Goal: Entertainment & Leisure: Consume media (video, audio)

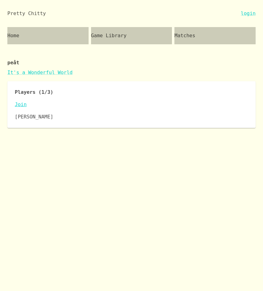
click at [23, 105] on link "Join" at bounding box center [132, 104] width 234 height 7
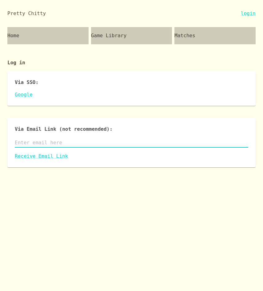
click at [41, 142] on input "text" at bounding box center [132, 143] width 234 height 10
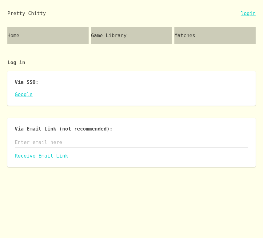
click at [93, 144] on input "text" at bounding box center [132, 143] width 234 height 10
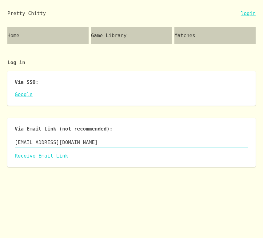
click at [40, 144] on input "jbreckman@gmail.com" at bounding box center [132, 143] width 234 height 10
type input "[EMAIL_ADDRESS][DOMAIN_NAME]"
click at [28, 158] on link "Receive Email Link" at bounding box center [132, 156] width 234 height 7
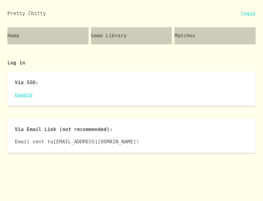
click at [29, 97] on link "Google" at bounding box center [132, 94] width 234 height 7
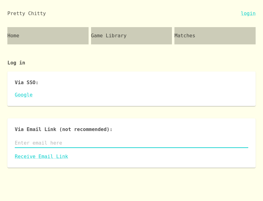
click at [46, 142] on input "text" at bounding box center [132, 143] width 234 height 10
type input "jbreckman+test2@gmail.com"
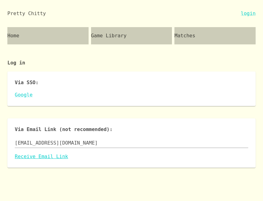
click at [34, 155] on link "Receive Email Link" at bounding box center [132, 156] width 234 height 7
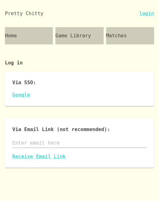
click at [70, 148] on input "text" at bounding box center [79, 143] width 134 height 10
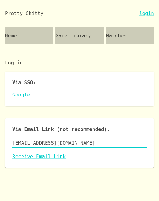
type input "jbreckman@gmail.com"
click at [32, 160] on link "Receive Email Link" at bounding box center [79, 156] width 134 height 7
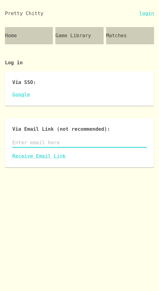
click at [57, 148] on input "text" at bounding box center [79, 143] width 134 height 10
type input "[EMAIL_ADDRESS][DOMAIN_NAME]"
click at [42, 160] on link "Receive Email Link" at bounding box center [79, 156] width 134 height 7
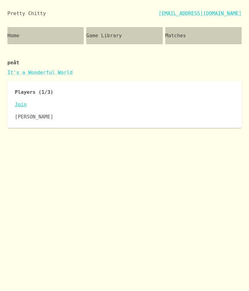
click at [22, 104] on link "Join" at bounding box center [124, 104] width 219 height 7
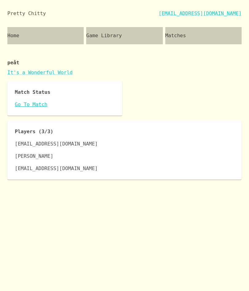
click at [40, 105] on link "Go To Match" at bounding box center [65, 104] width 100 height 7
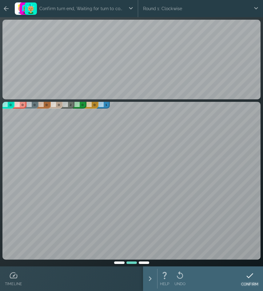
click at [249, 280] on div "CONFIRM" at bounding box center [249, 279] width 17 height 20
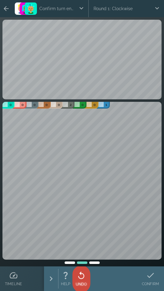
click at [81, 274] on icon at bounding box center [81, 275] width 6 height 8
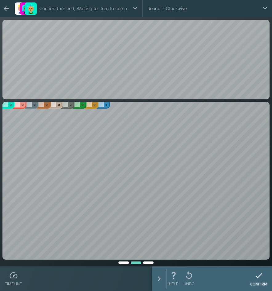
click at [164, 281] on div "CONFIRM" at bounding box center [258, 279] width 17 height 20
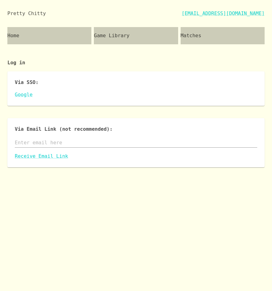
click at [200, 36] on div "Matches" at bounding box center [223, 35] width 84 height 17
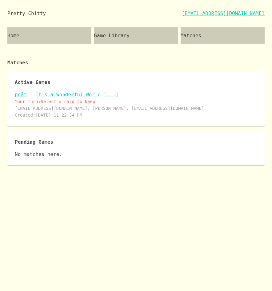
click at [21, 93] on link "peåt" at bounding box center [21, 95] width 12 height 6
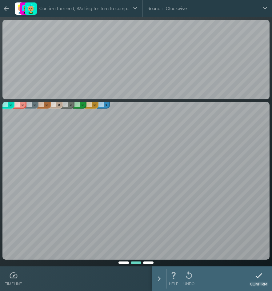
click at [262, 274] on icon at bounding box center [258, 275] width 9 height 9
click at [259, 277] on icon at bounding box center [258, 275] width 9 height 9
click at [261, 274] on icon at bounding box center [261, 275] width 9 height 9
click at [189, 278] on icon at bounding box center [189, 275] width 6 height 8
click at [263, 282] on p "HAND" at bounding box center [261, 284] width 11 height 6
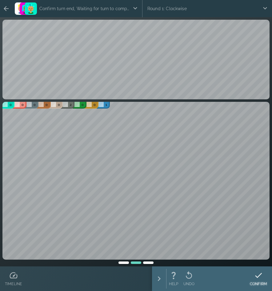
click at [257, 273] on icon at bounding box center [258, 275] width 9 height 9
click at [254, 275] on icon at bounding box center [258, 275] width 9 height 9
